Goal: Task Accomplishment & Management: Use online tool/utility

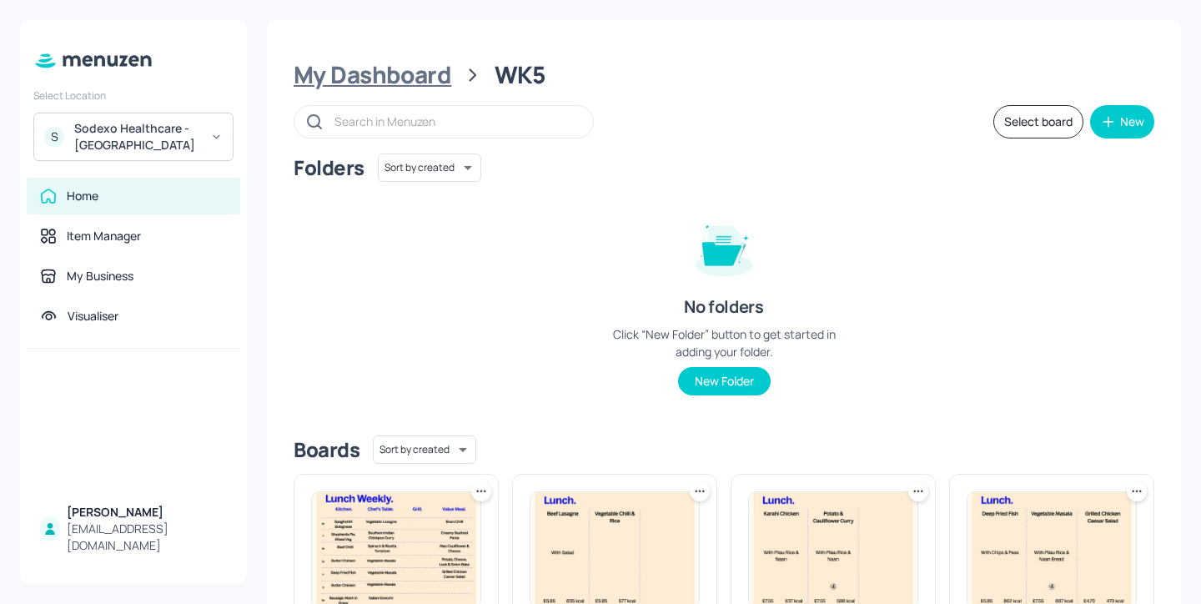
click at [416, 73] on div "My Dashboard" at bounding box center [373, 75] width 158 height 30
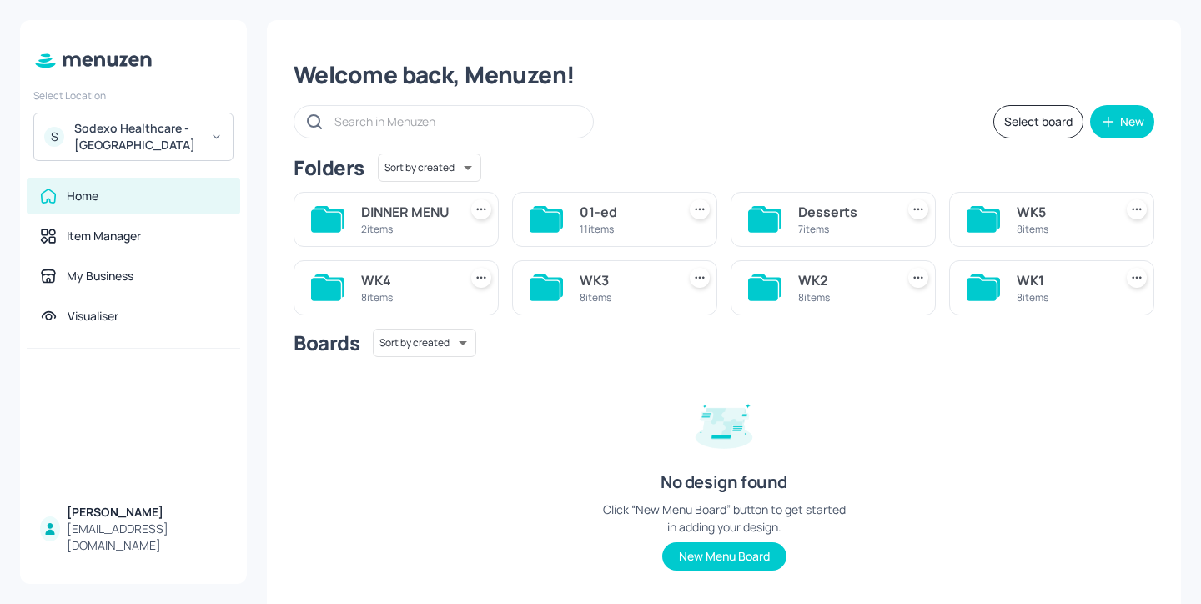
click at [1043, 305] on div "8 items" at bounding box center [1062, 297] width 90 height 14
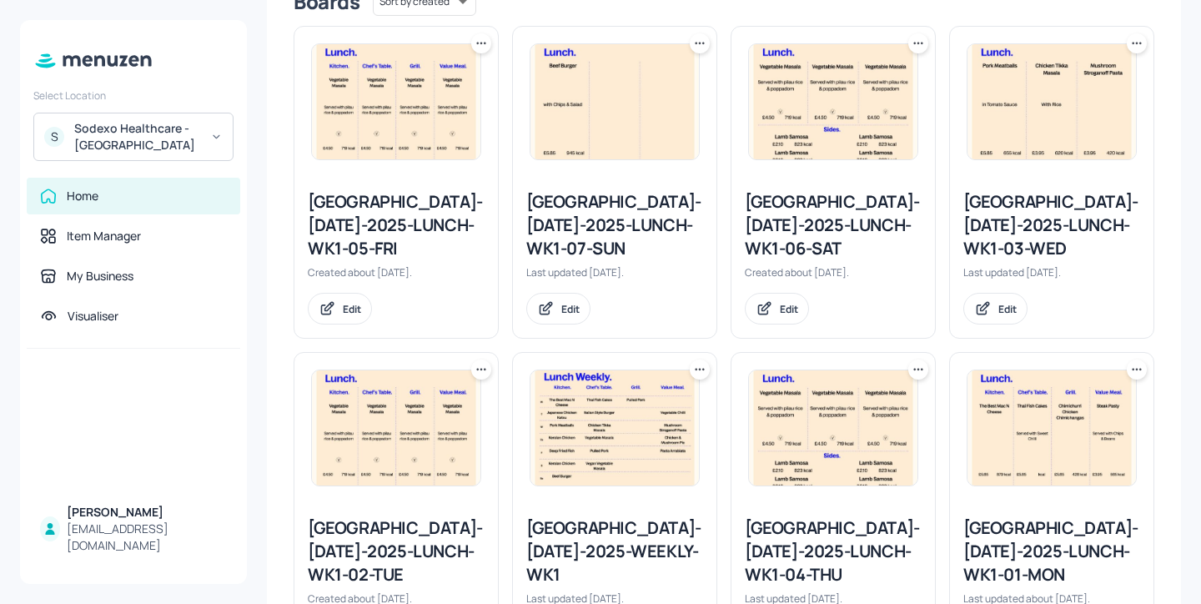
scroll to position [549, 0]
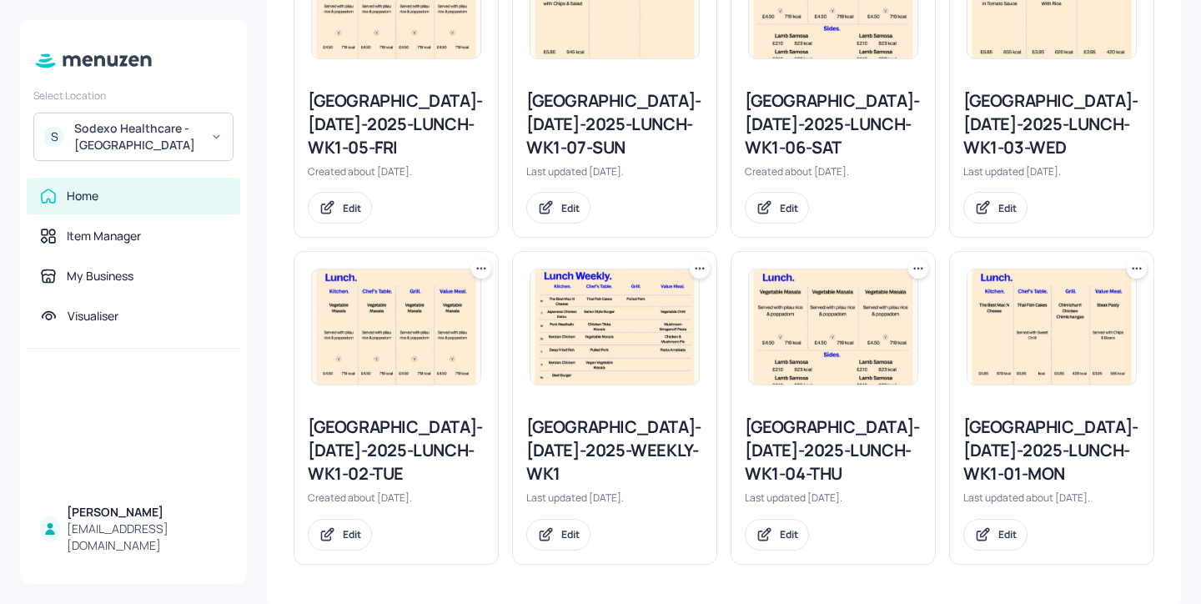
click at [1020, 438] on div "[GEOGRAPHIC_DATA]-[DATE]-2025-LUNCH-WK1-01-MON" at bounding box center [1052, 450] width 177 height 70
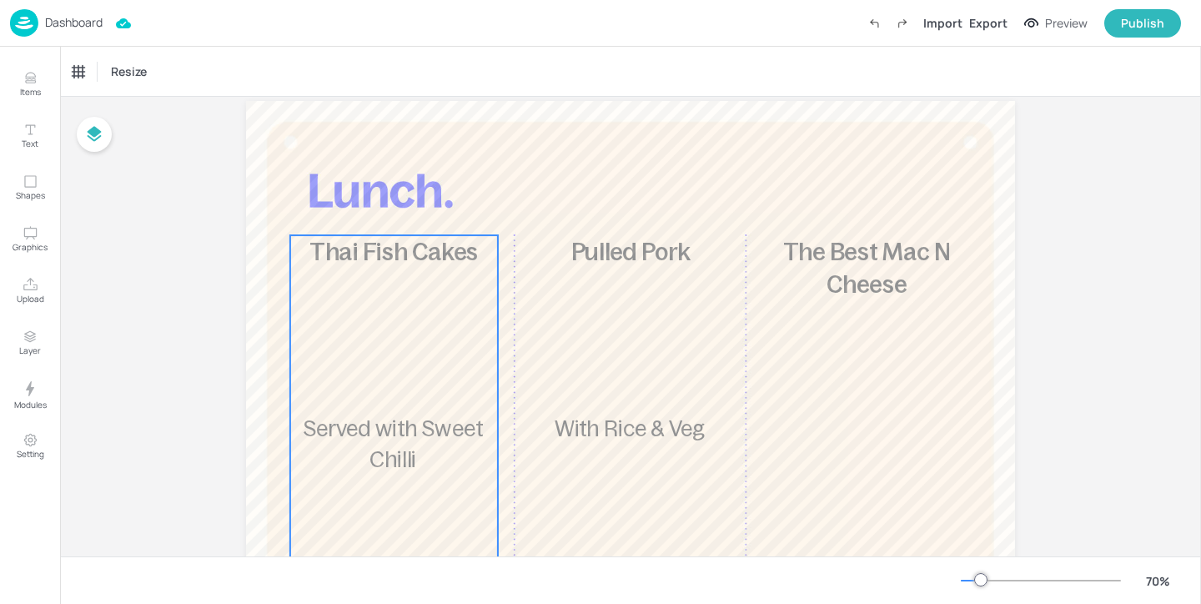
scroll to position [24, 0]
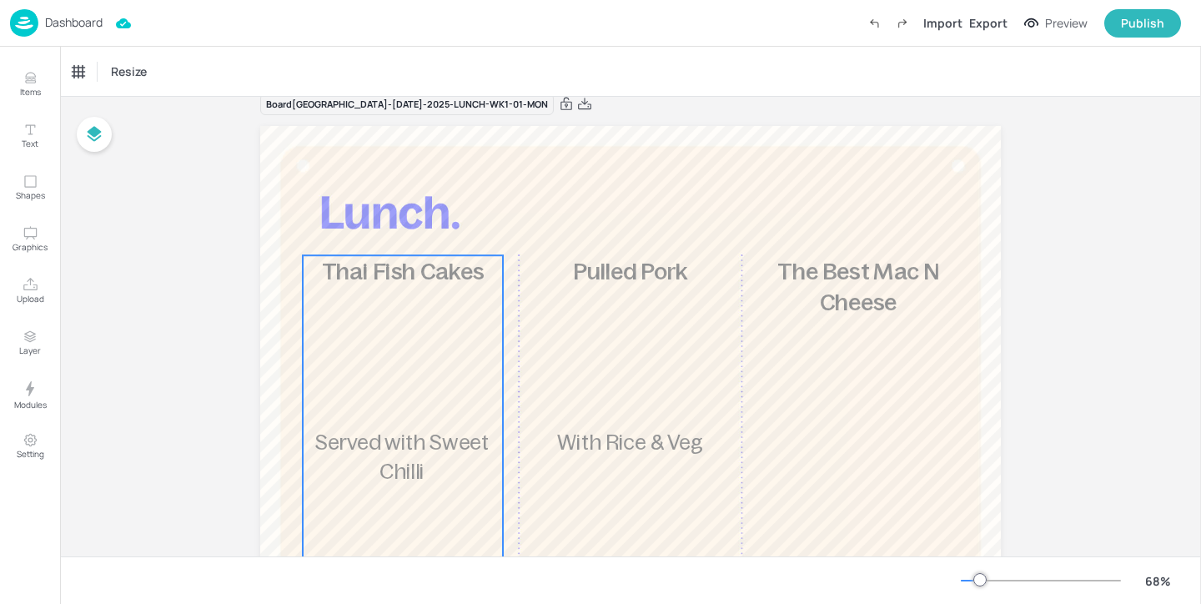
click at [355, 312] on div "£5.85 Thai Fish Cakes Served with Sweet Chilli kcal" at bounding box center [403, 462] width 200 height 415
click at [150, 76] on icon at bounding box center [151, 71] width 17 height 17
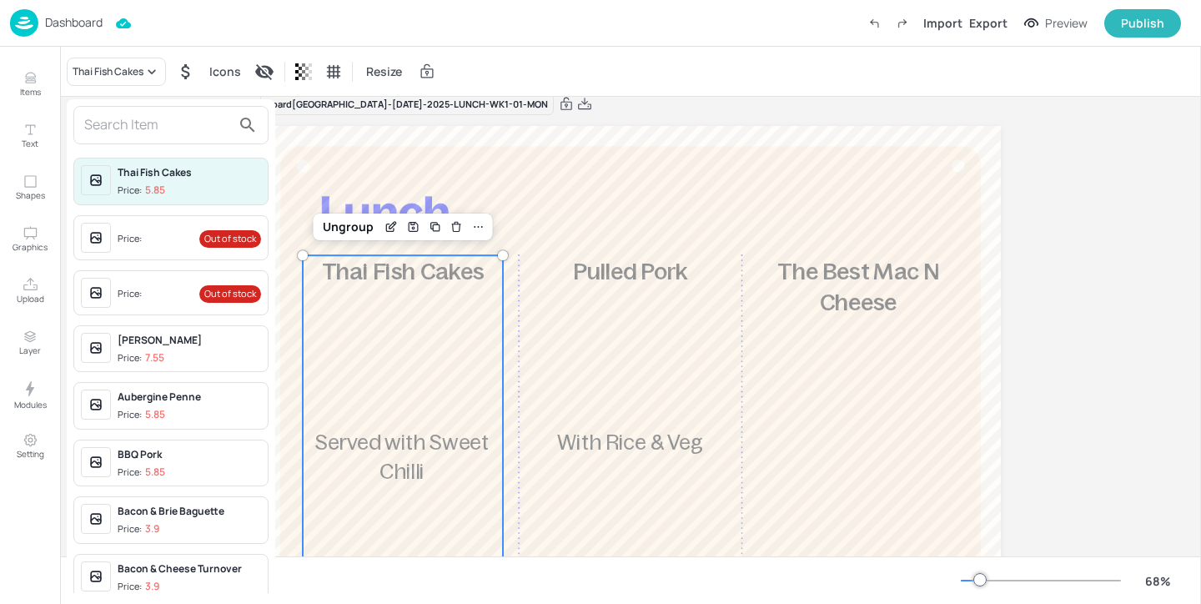
click at [145, 113] on input "text" at bounding box center [157, 125] width 147 height 27
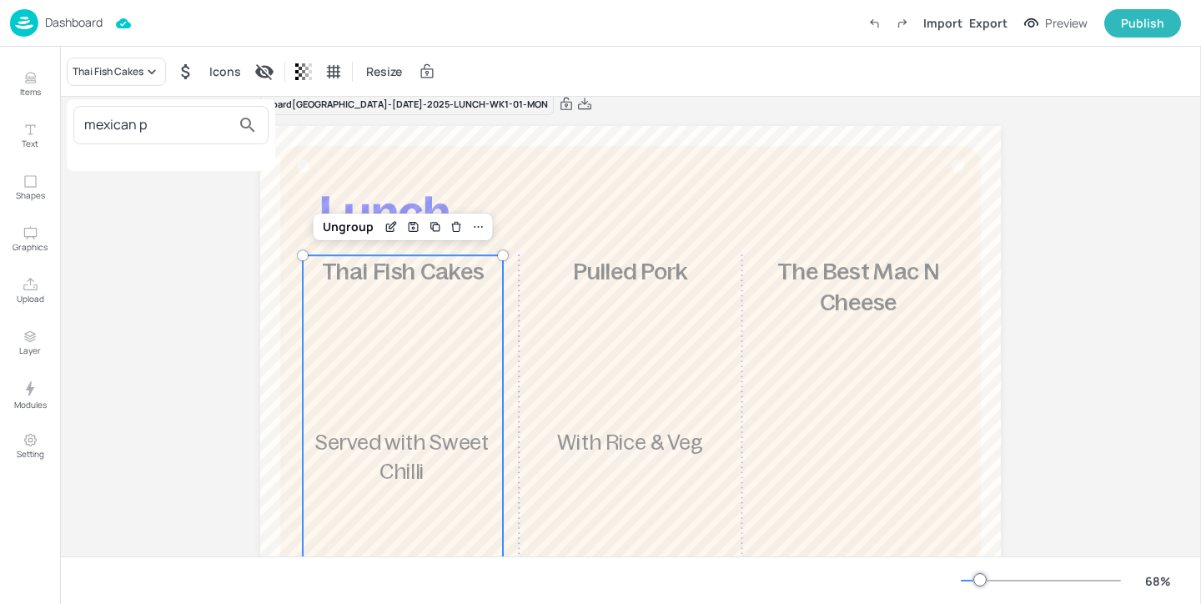
type input "mexican p"
click at [30, 80] on div at bounding box center [600, 302] width 1201 height 604
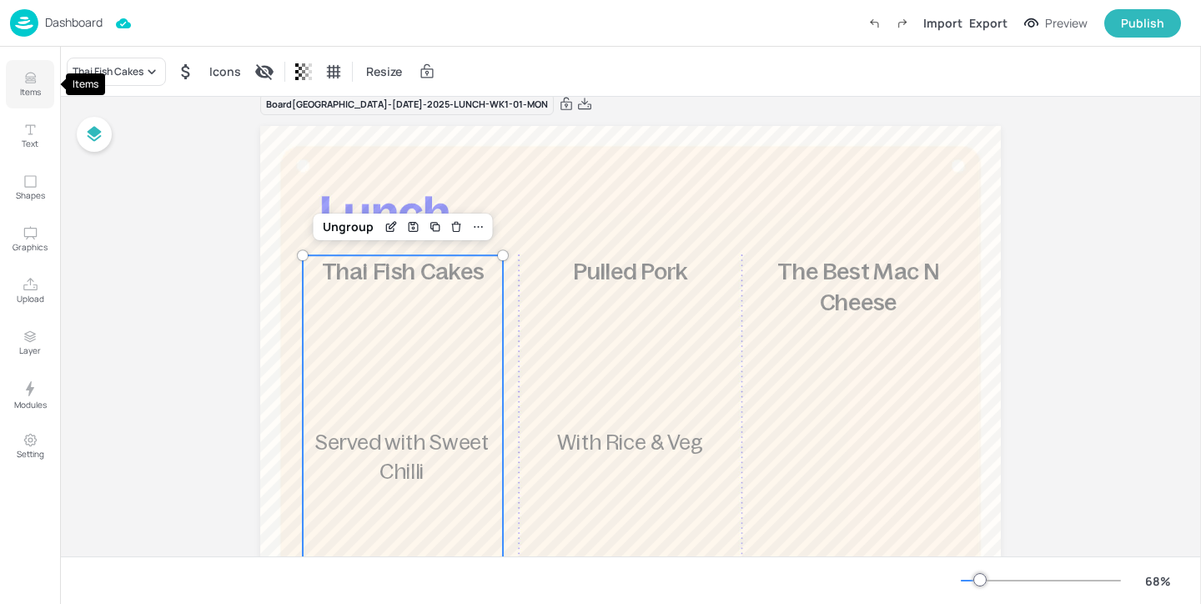
click at [24, 84] on icon "Items" at bounding box center [31, 78] width 16 height 16
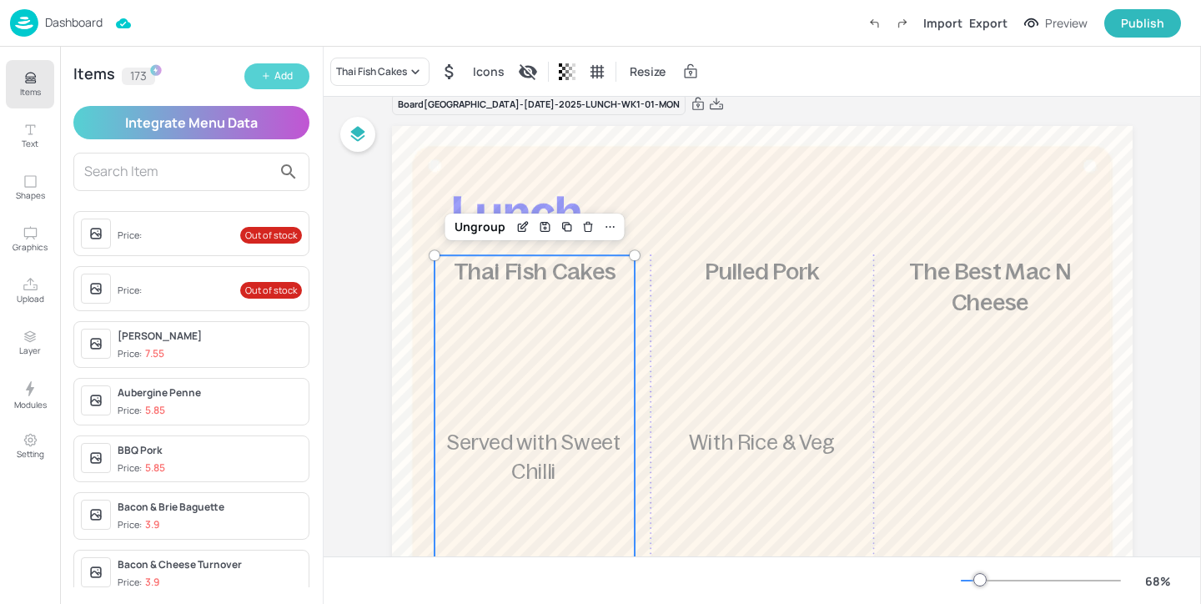
click at [267, 71] on icon "button" at bounding box center [266, 76] width 10 height 10
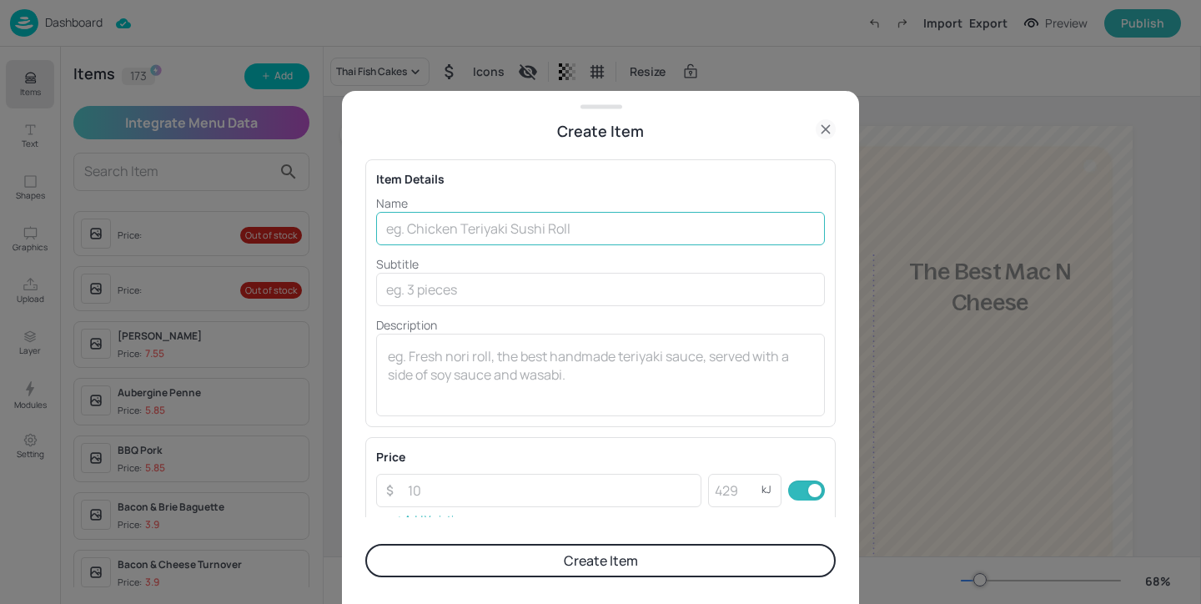
click at [481, 224] on input "text" at bounding box center [600, 228] width 449 height 33
paste input "Mexican Pulled Pork"
type input "Mexican Pulled Pork"
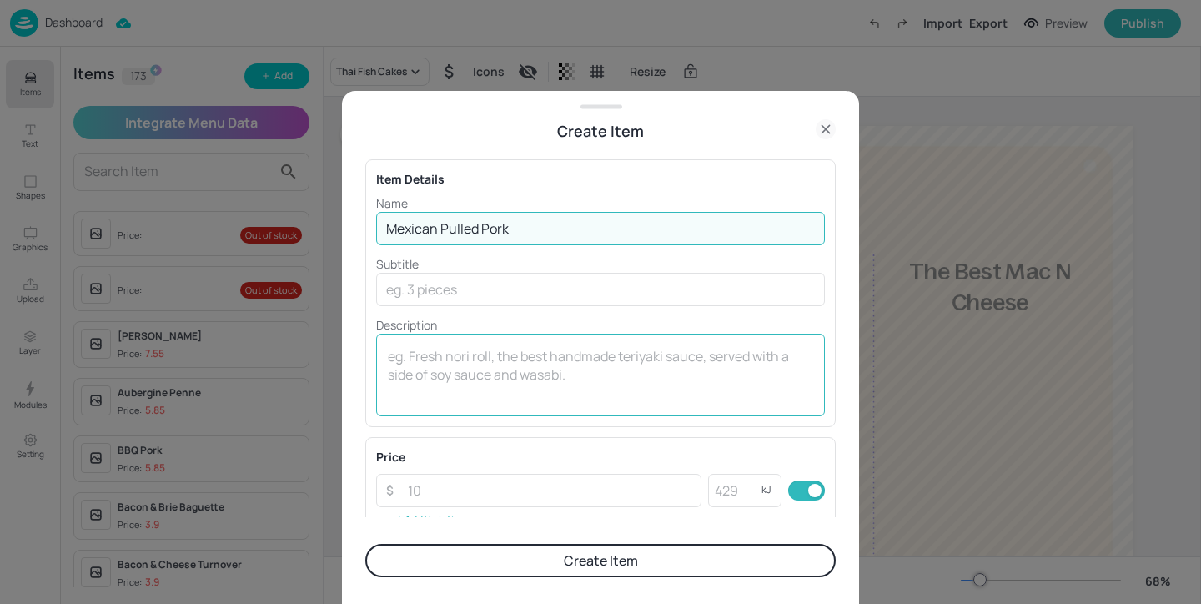
click at [453, 350] on textarea at bounding box center [600, 374] width 425 height 55
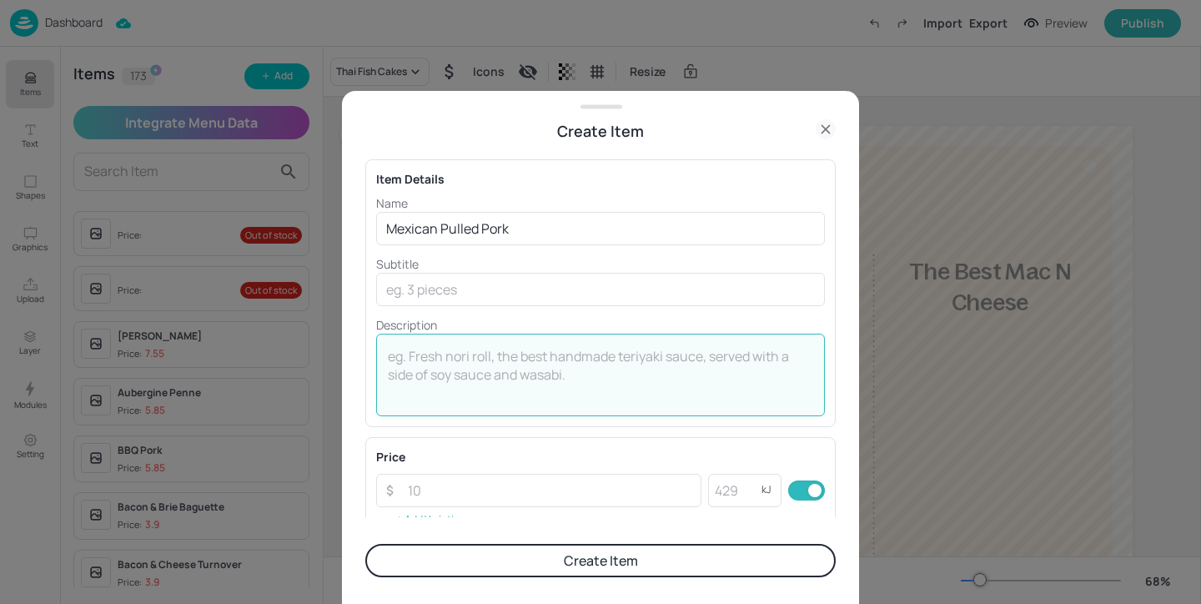
paste textarea "578kcal"
type textarea "578kcal"
click at [507, 476] on input "number" at bounding box center [550, 490] width 304 height 33
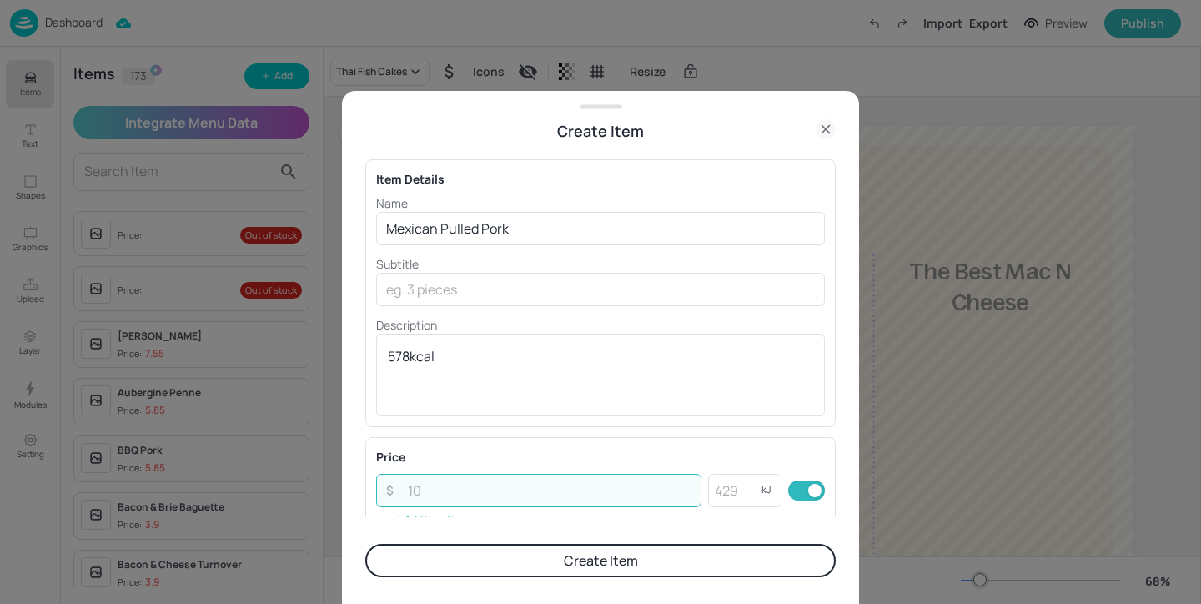
paste input "5.85"
type input "5.85"
click at [532, 564] on button "Create Item" at bounding box center [600, 560] width 471 height 33
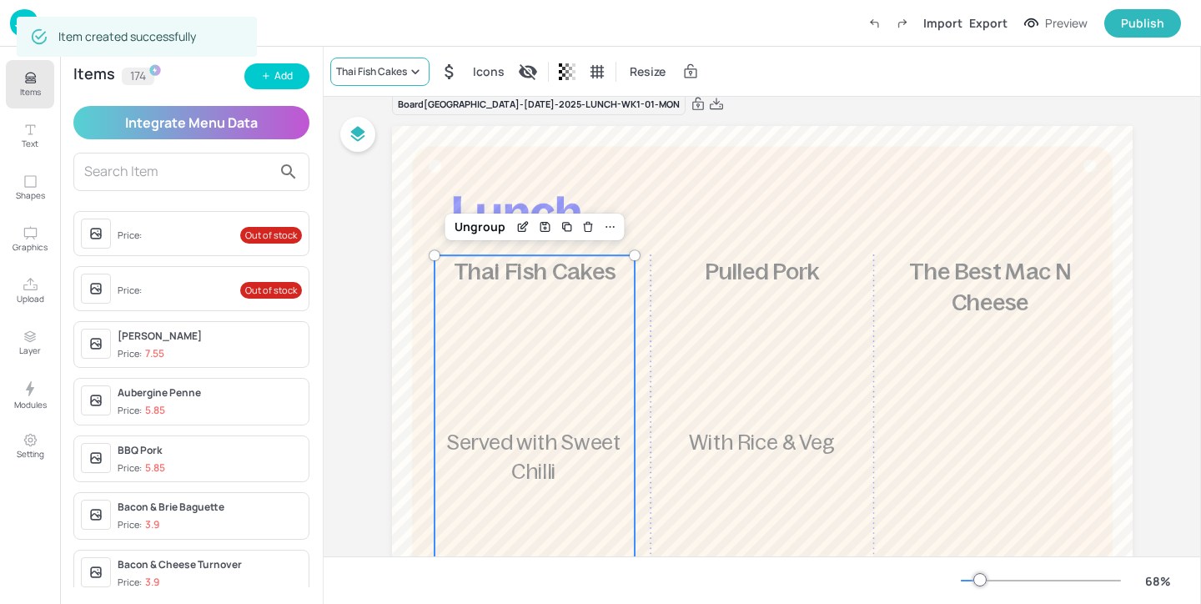
click at [407, 73] on div "Thai Fish Cakes" at bounding box center [371, 71] width 71 height 15
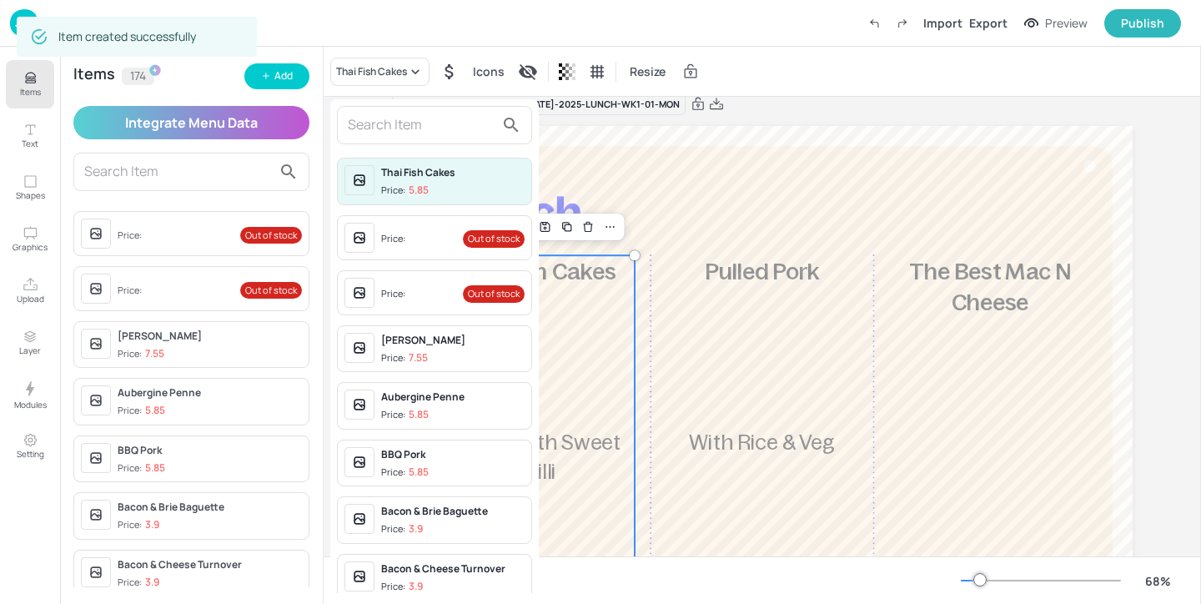
click at [399, 129] on input "text" at bounding box center [421, 125] width 147 height 27
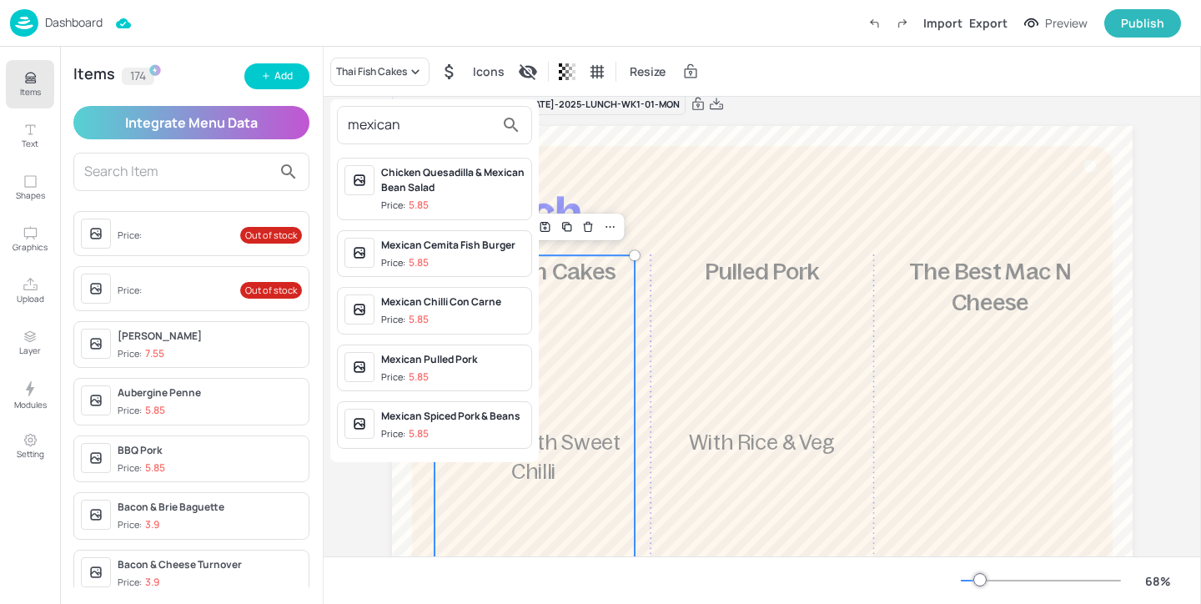
type input "mexican"
click at [480, 364] on div "Mexican Pulled Pork" at bounding box center [452, 359] width 143 height 15
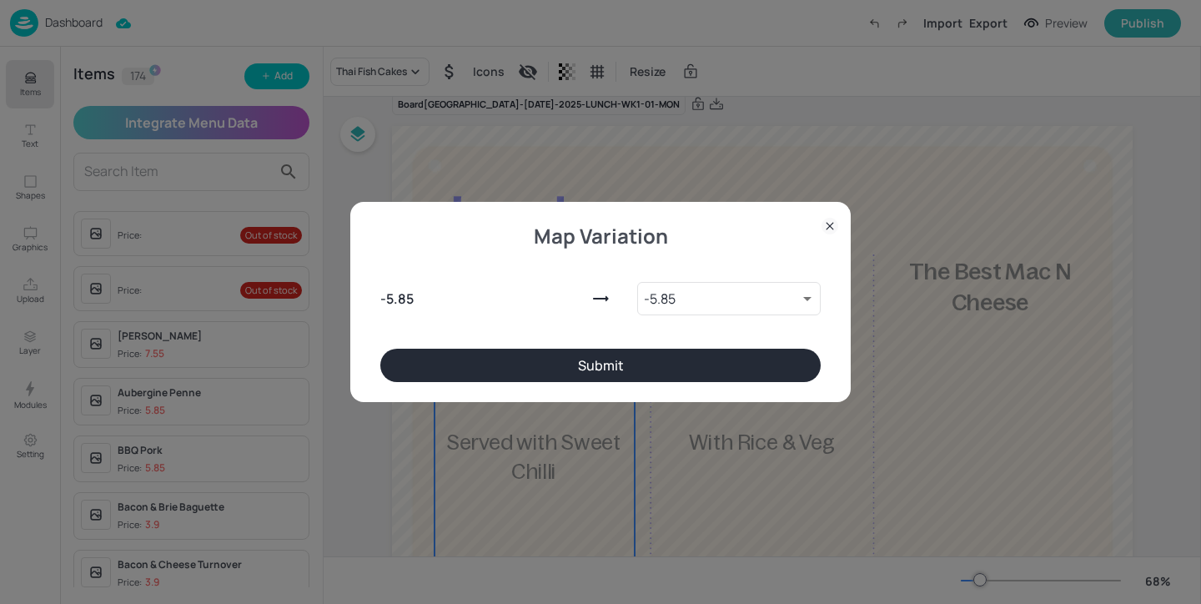
click at [531, 366] on button "Submit" at bounding box center [600, 365] width 440 height 33
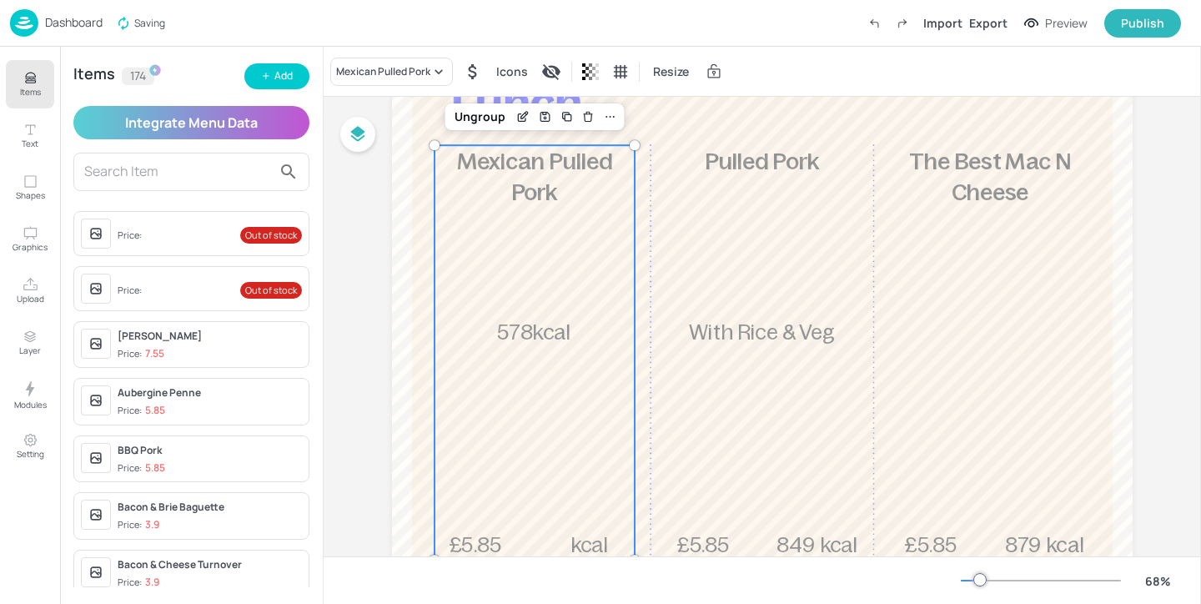
scroll to position [135, 0]
click at [519, 113] on icon "Edit Item" at bounding box center [523, 117] width 8 height 8
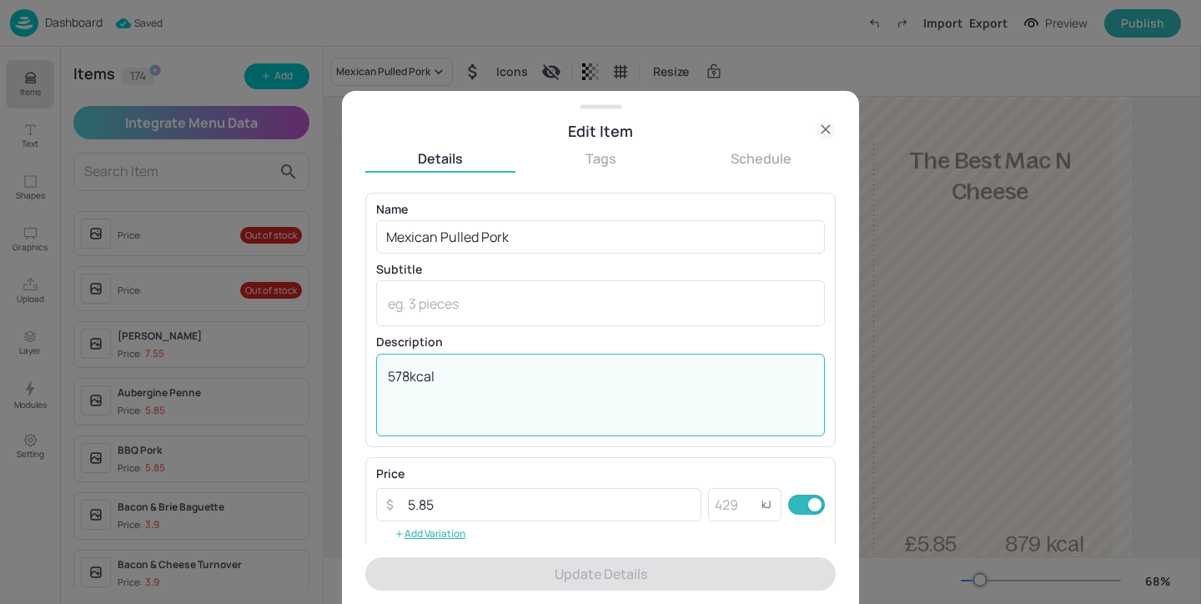
drag, startPoint x: 457, startPoint y: 372, endPoint x: 354, endPoint y: 372, distance: 103.4
click at [354, 372] on div "Edit Item Details Tags Schedule Name Mexican Pulled Pork ​ Subtitle x ​ Descrip…" at bounding box center [600, 347] width 517 height 513
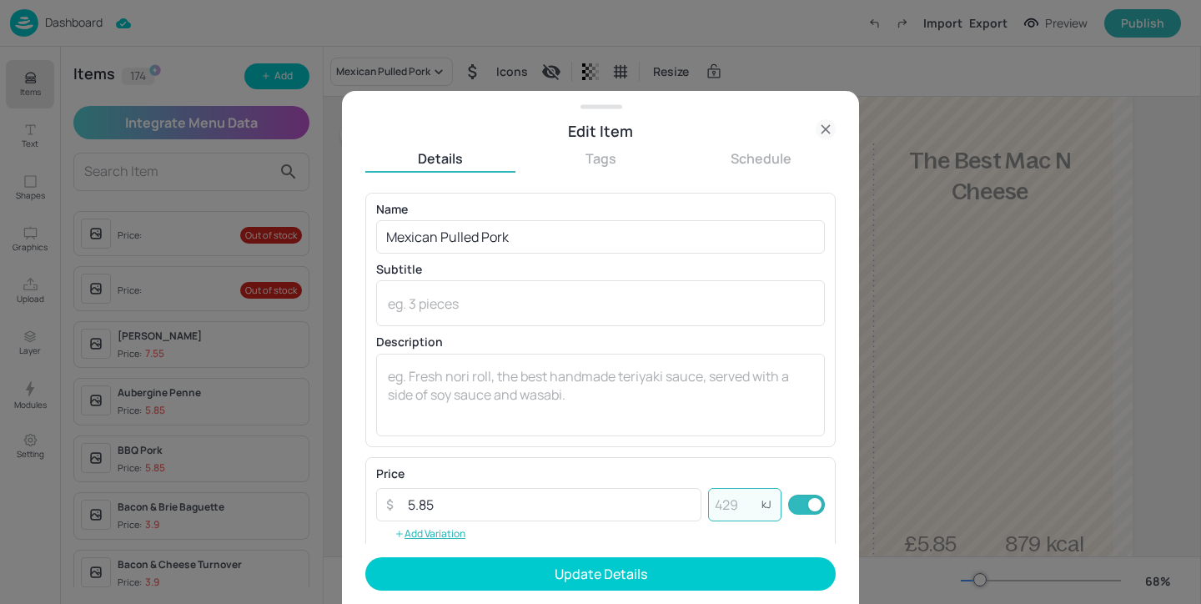
click at [730, 502] on input "number" at bounding box center [734, 504] width 53 height 33
paste input "578"
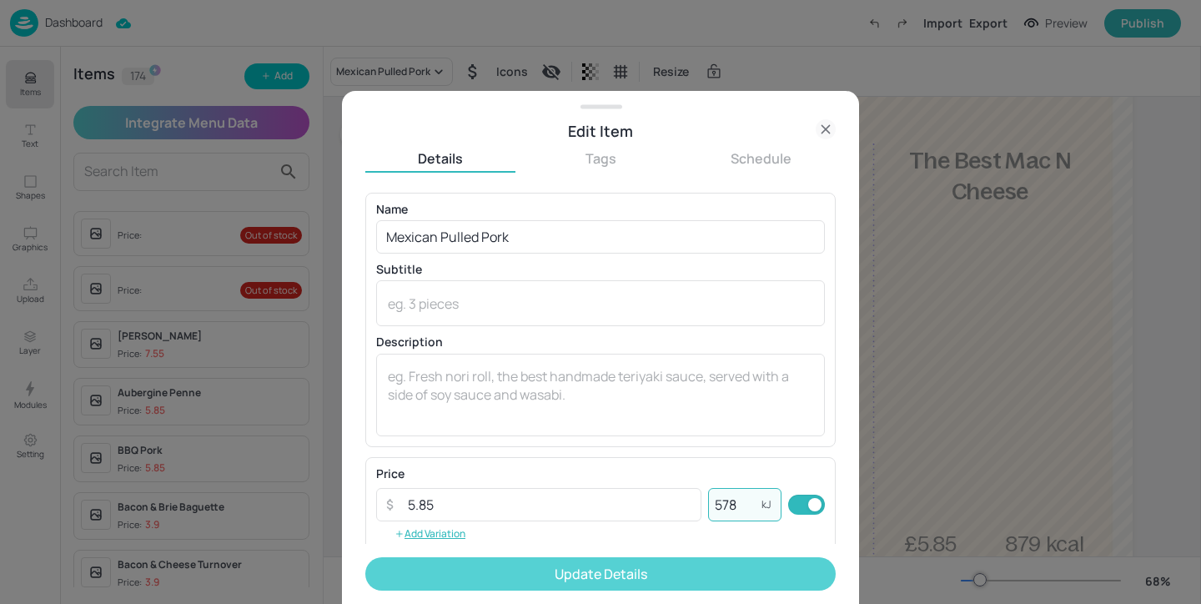
type input "578"
click at [720, 576] on button "Update Details" at bounding box center [600, 573] width 471 height 33
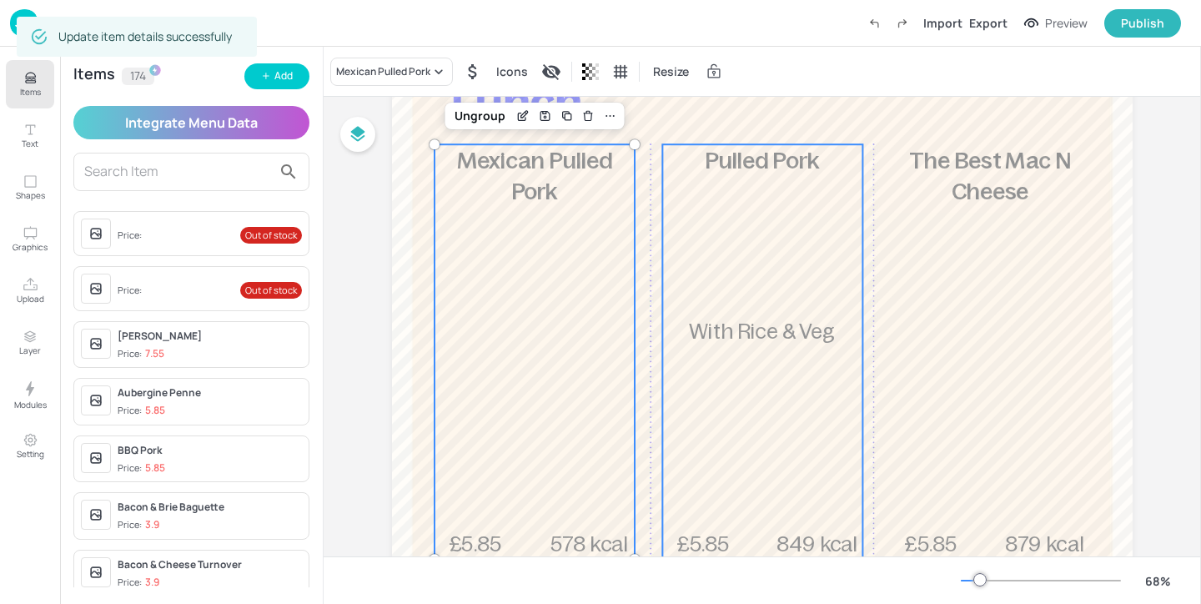
scroll to position [134, 0]
click at [701, 395] on div "£5.85 Pulled Pork With Rice & Veg 849 kcal" at bounding box center [762, 352] width 200 height 415
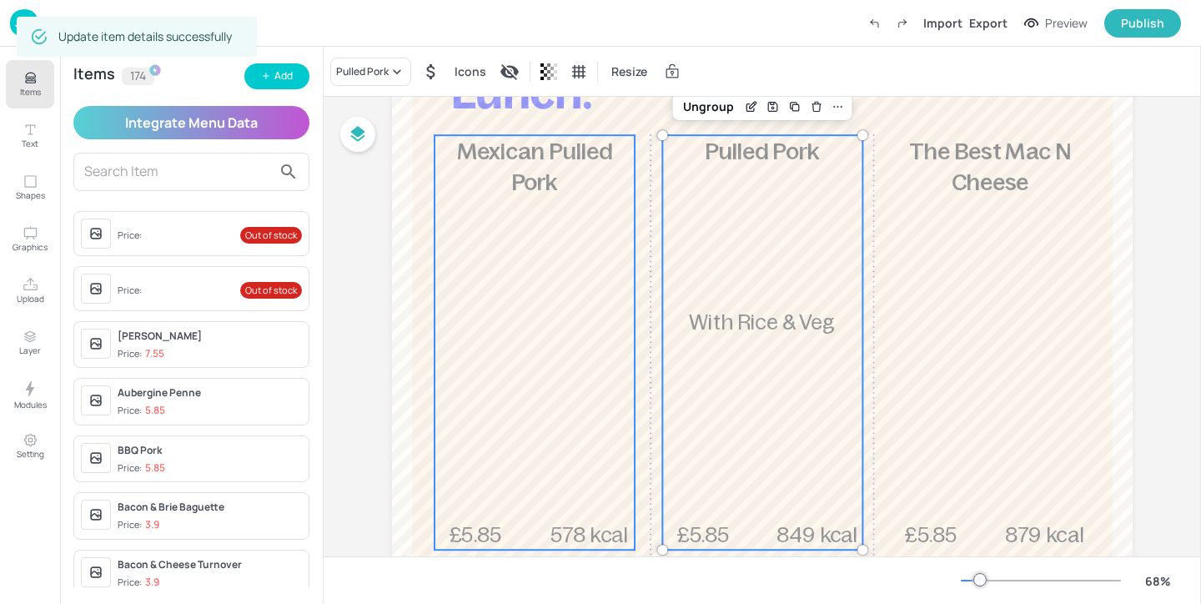
scroll to position [151, 0]
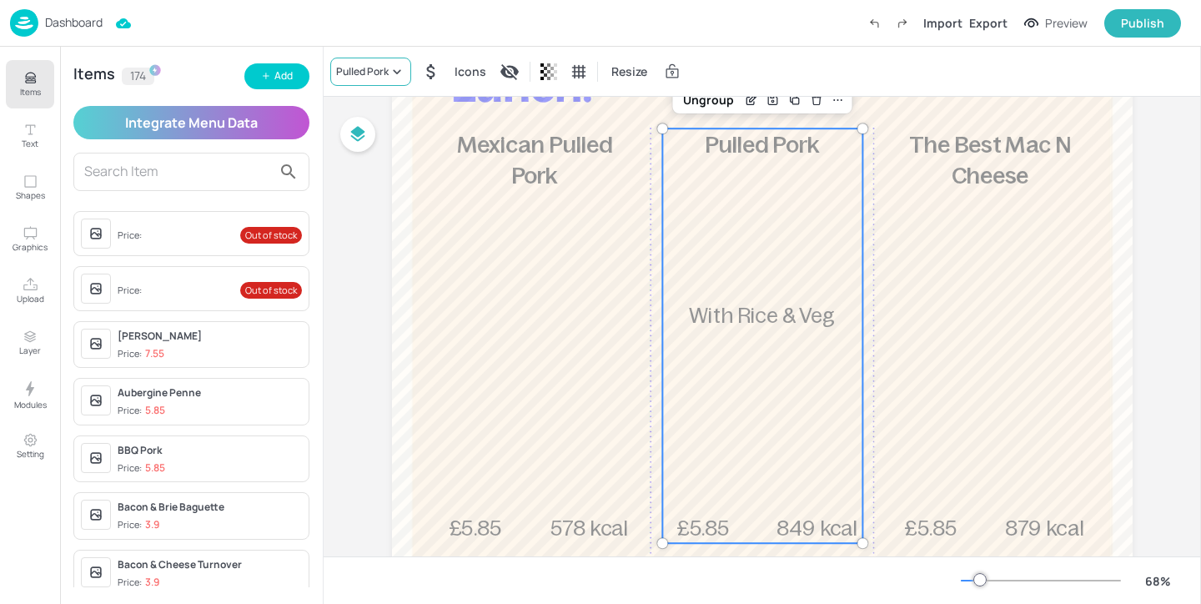
click at [370, 66] on div "Pulled Pork" at bounding box center [362, 71] width 53 height 15
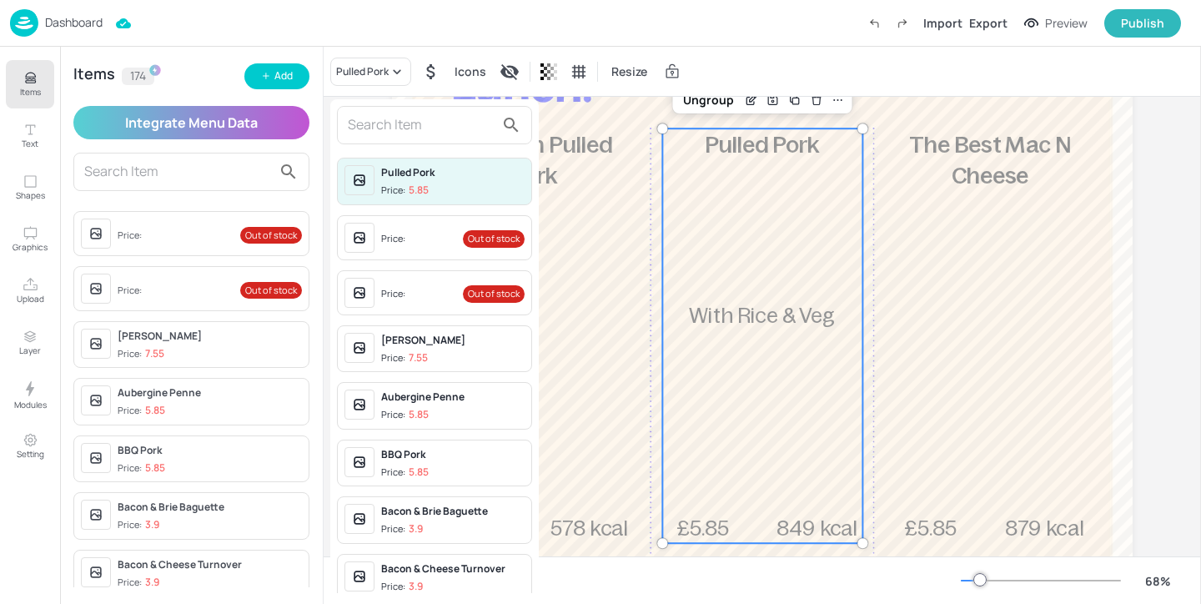
click at [383, 118] on input "text" at bounding box center [421, 125] width 147 height 27
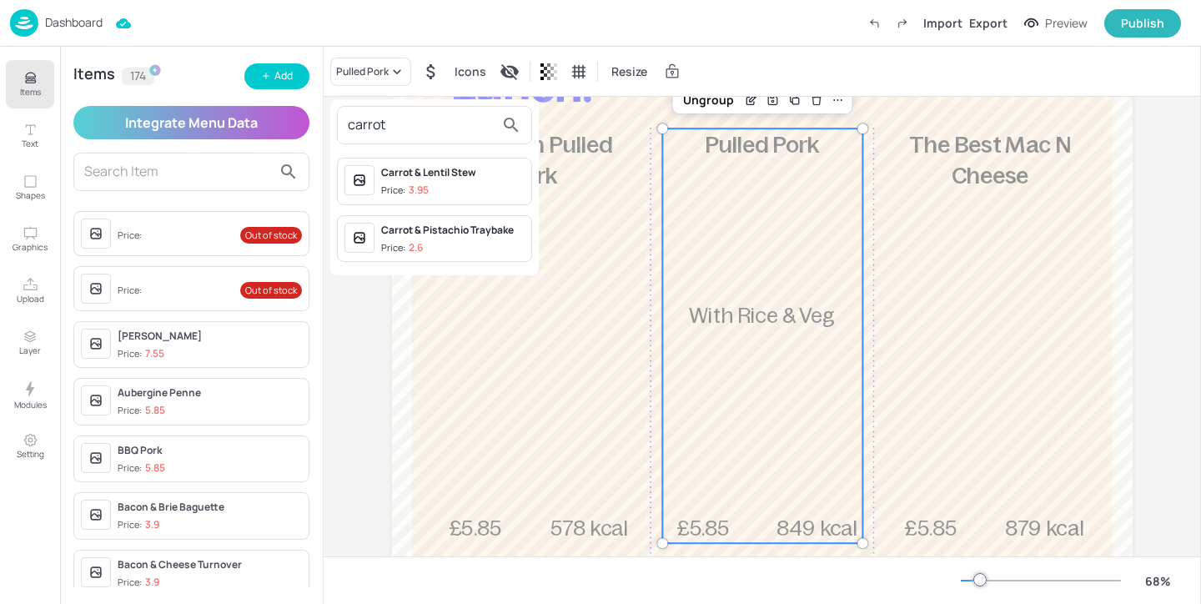
type input "carrot"
click at [455, 184] on span "Price: 3.95" at bounding box center [452, 191] width 143 height 14
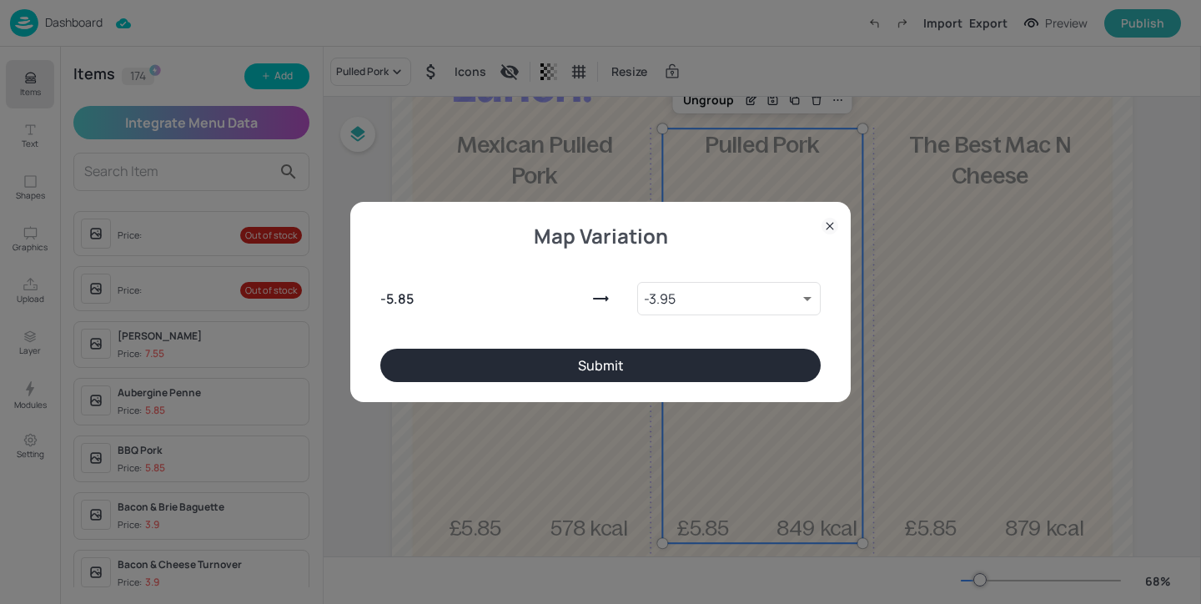
click at [612, 359] on button "Submit" at bounding box center [600, 365] width 440 height 33
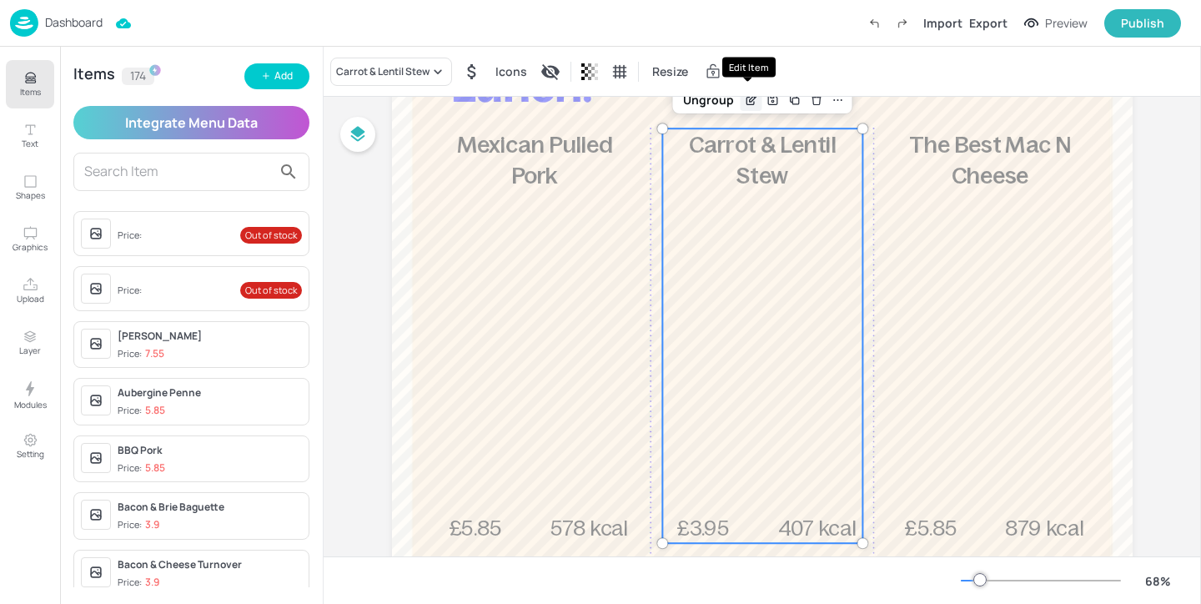
click at [751, 98] on icon "Edit Item" at bounding box center [751, 99] width 14 height 13
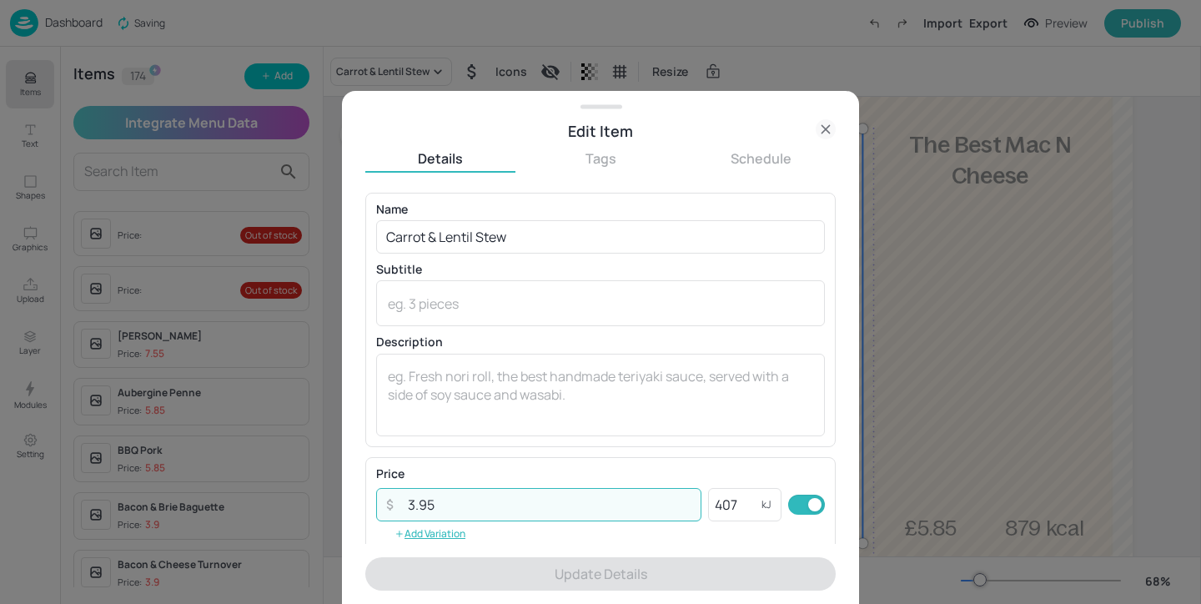
drag, startPoint x: 564, startPoint y: 509, endPoint x: 408, endPoint y: 509, distance: 156.0
click at [408, 509] on input "3.95" at bounding box center [550, 504] width 304 height 33
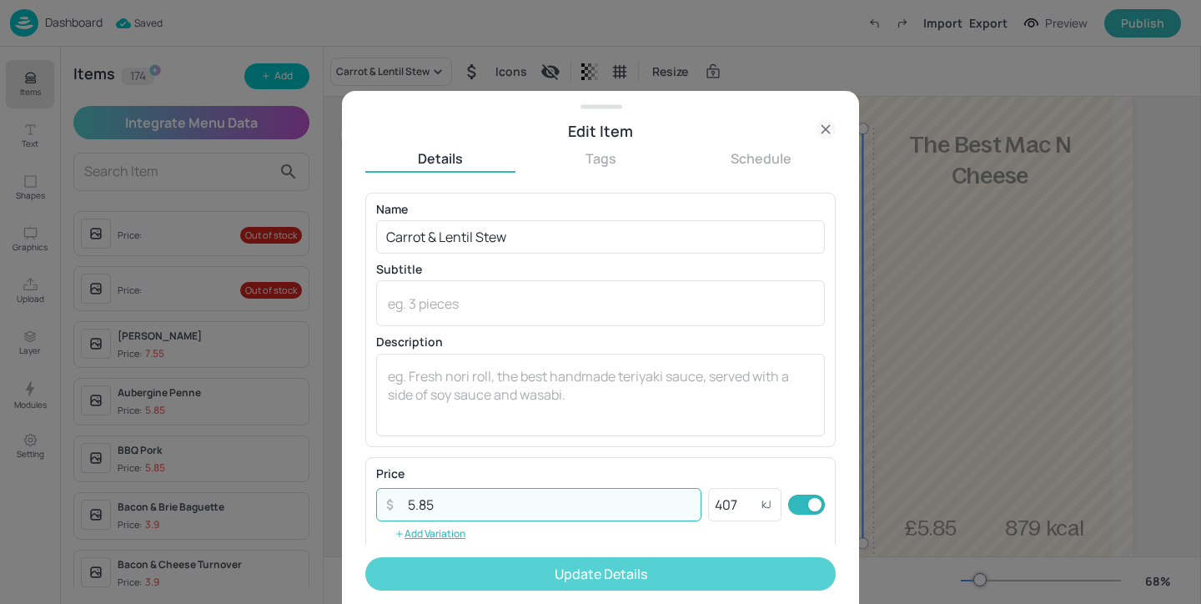
type input "5.85"
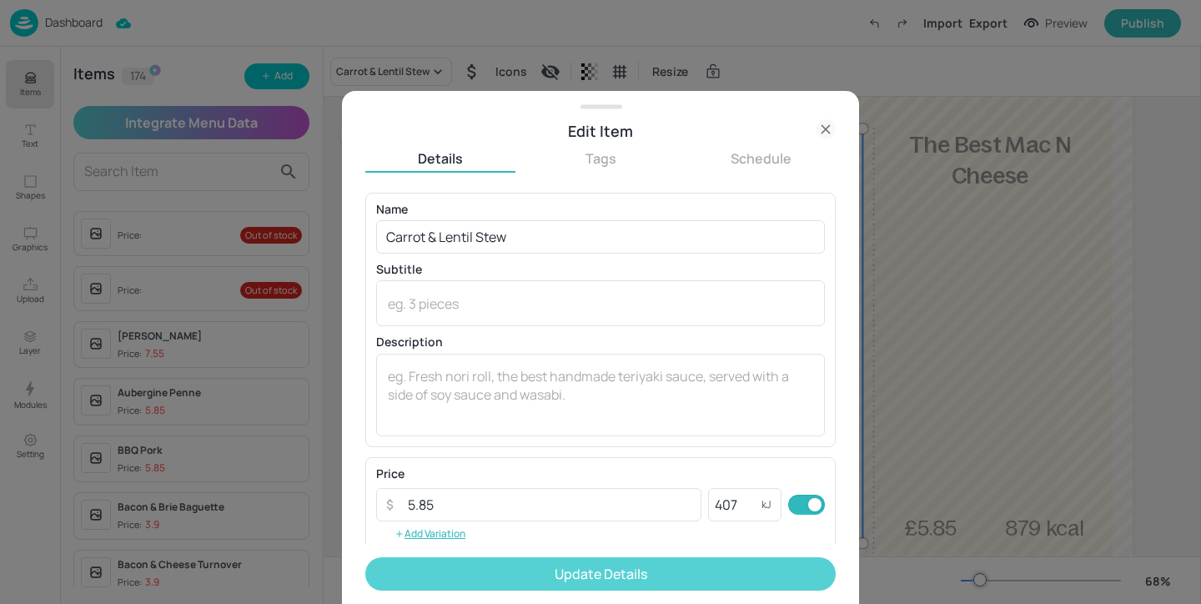
click at [517, 577] on button "Update Details" at bounding box center [600, 573] width 471 height 33
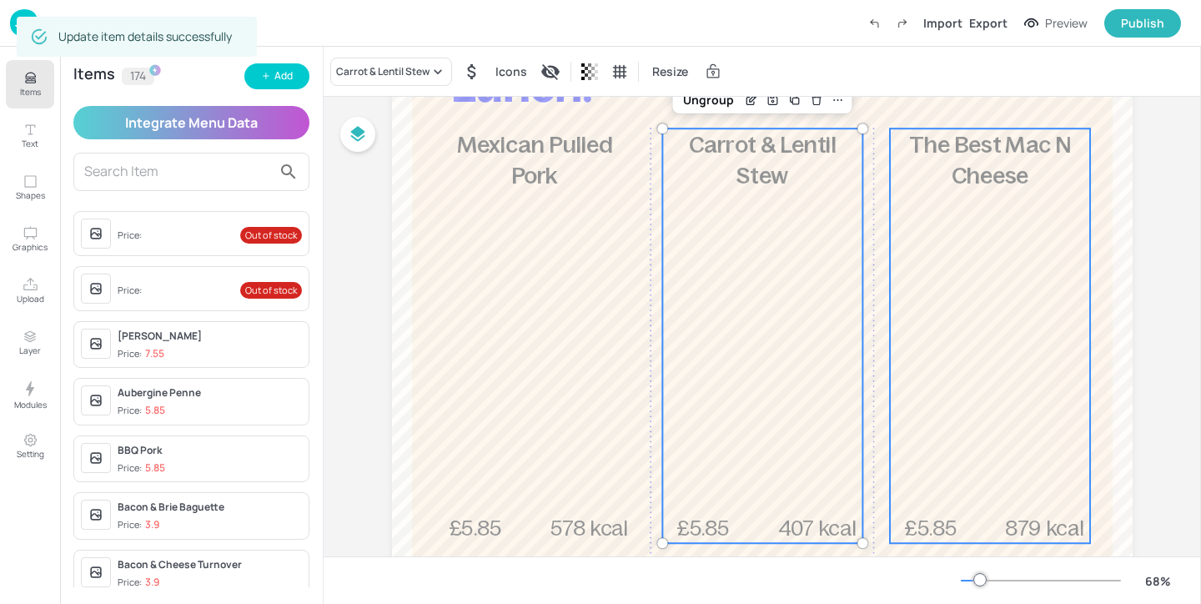
click at [911, 335] on div "£5.85 The Best Mac N Cheese 879 kcal" at bounding box center [990, 335] width 200 height 415
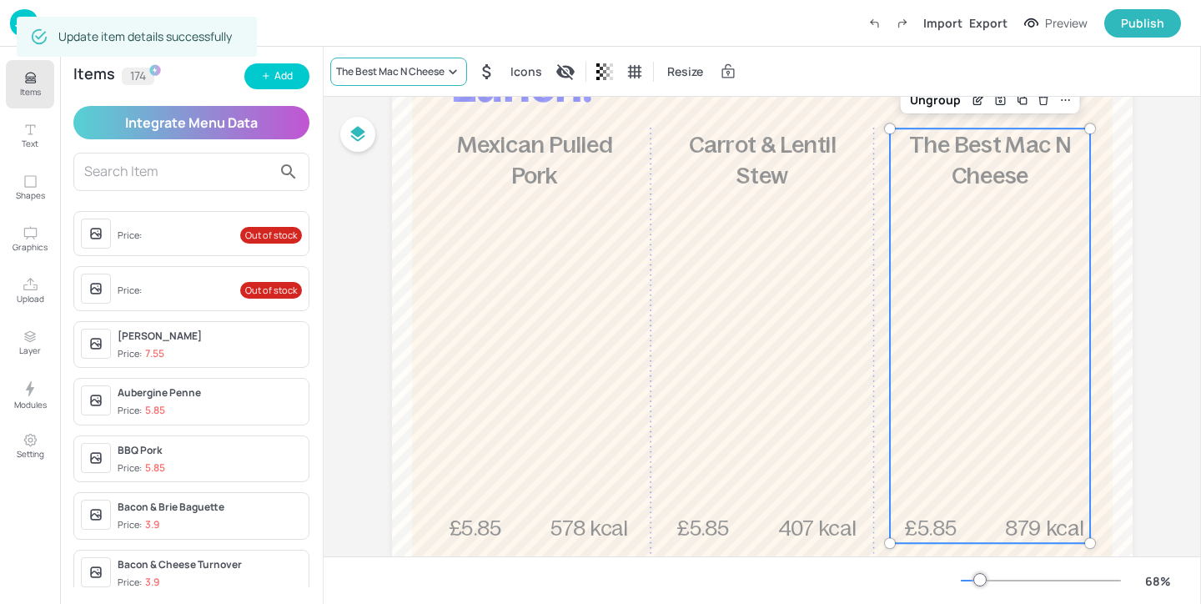
click at [419, 65] on div "The Best Mac N Cheese" at bounding box center [390, 71] width 108 height 15
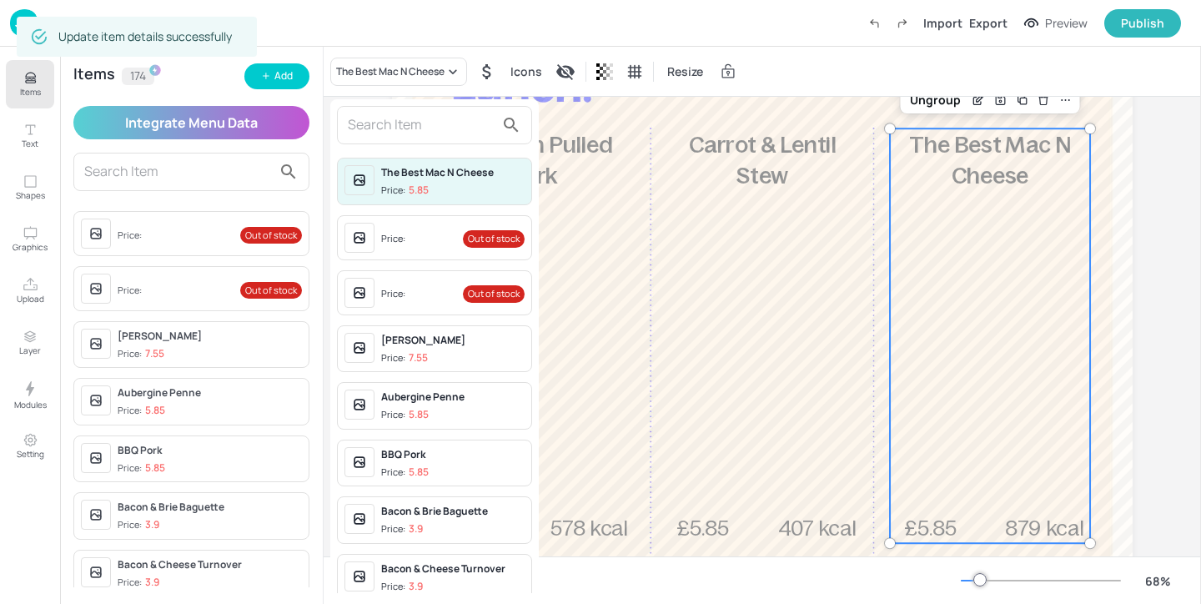
click at [422, 123] on input "text" at bounding box center [421, 125] width 147 height 27
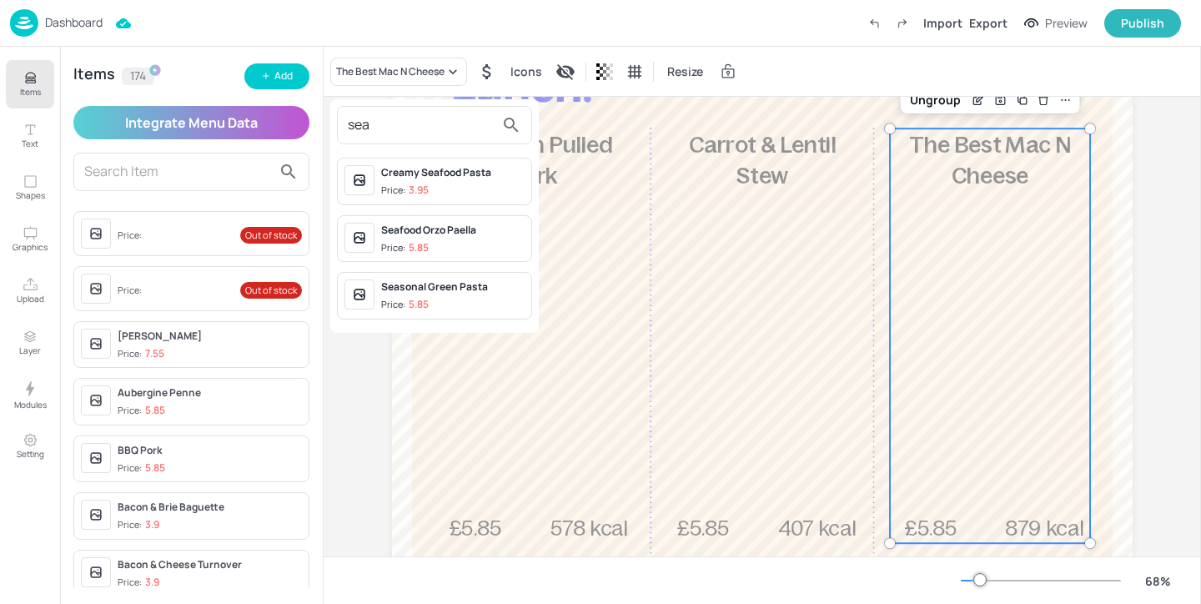
type input "sea"
click at [493, 249] on span "Price: 5.85" at bounding box center [452, 248] width 143 height 14
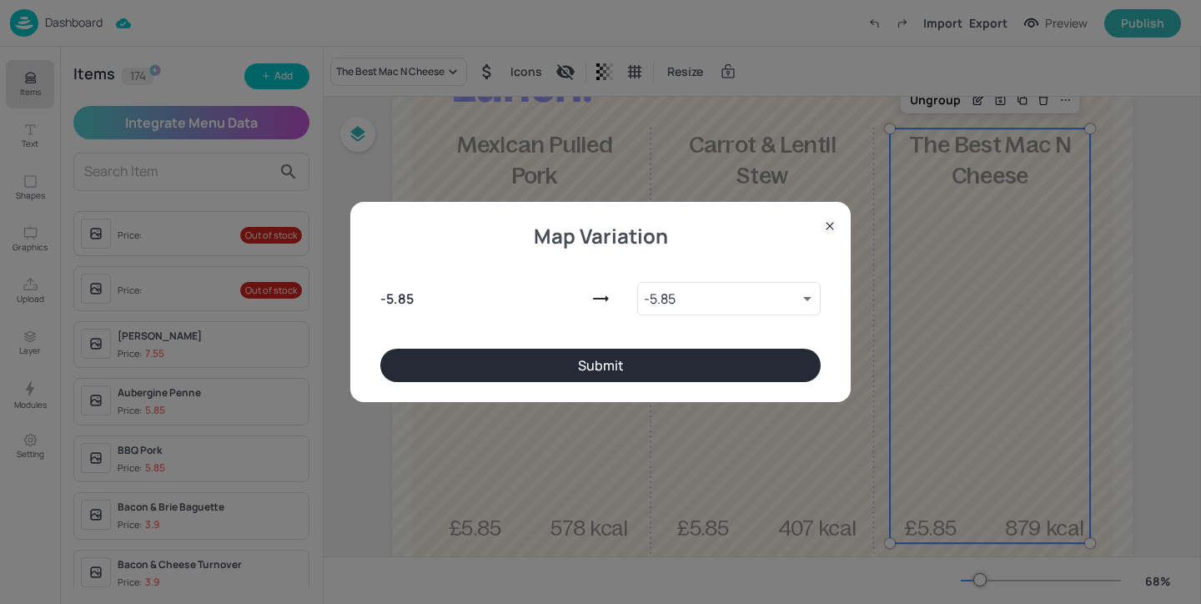
click at [685, 378] on button "Submit" at bounding box center [600, 365] width 440 height 33
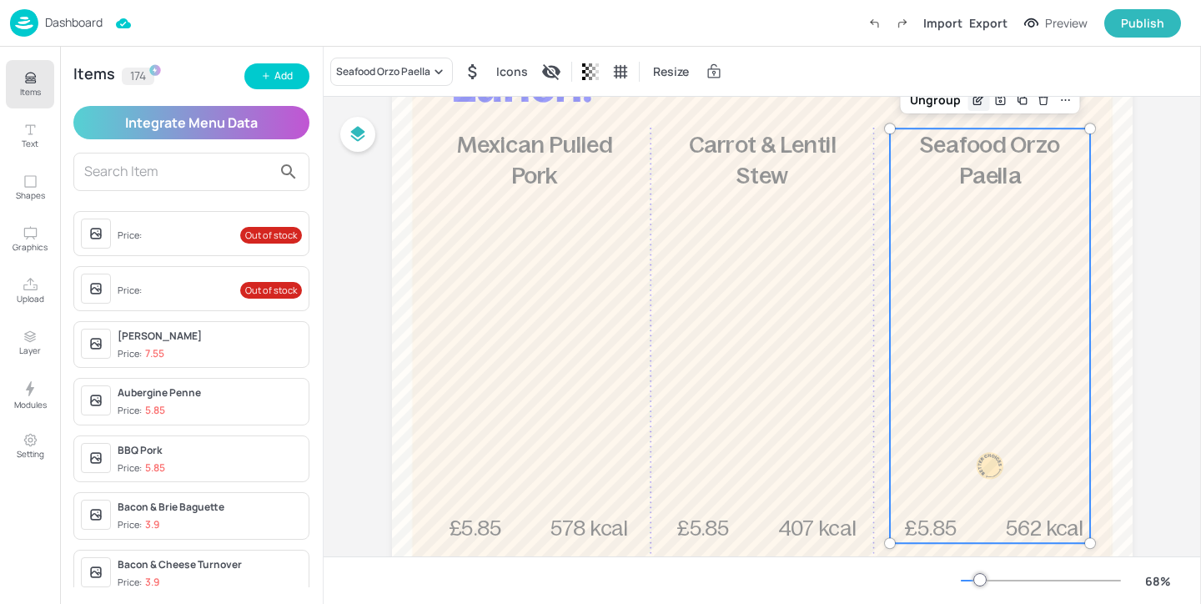
click at [977, 101] on icon "Edit Item" at bounding box center [980, 98] width 7 height 7
